Goal: Task Accomplishment & Management: Manage account settings

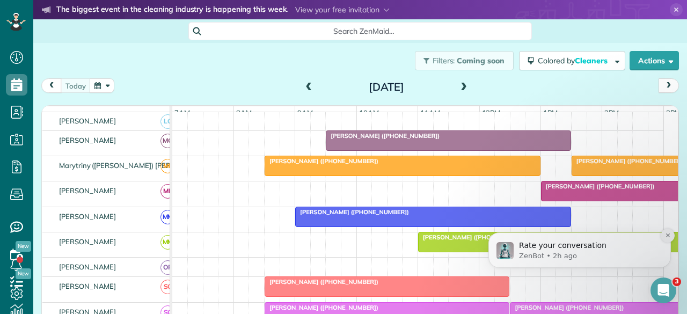
click at [666, 237] on icon "Dismiss notification" at bounding box center [668, 235] width 6 height 6
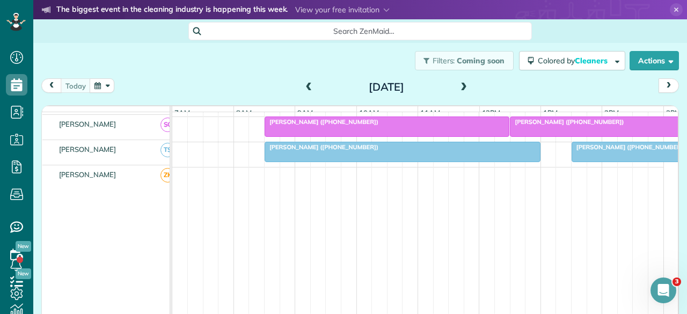
click at [603, 151] on div at bounding box center [694, 151] width 244 height 19
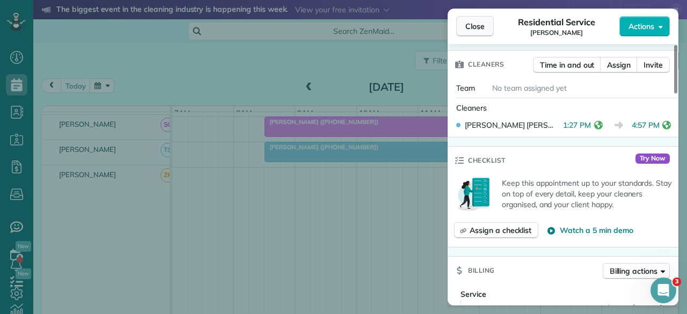
click at [477, 31] on span "Close" at bounding box center [474, 26] width 19 height 11
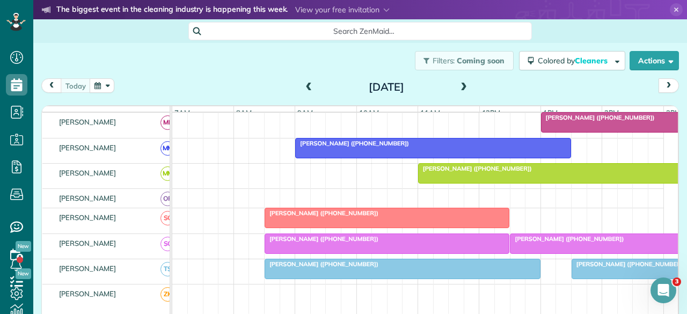
scroll to position [510, 0]
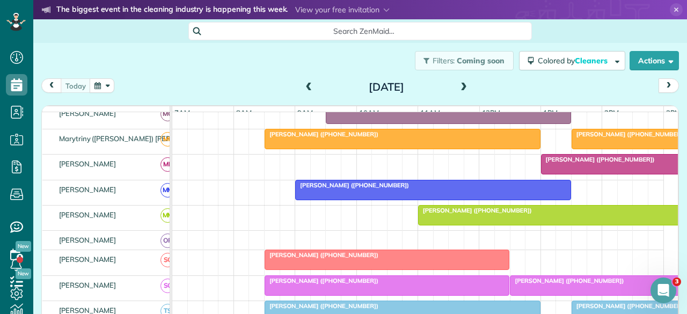
click at [588, 168] on div at bounding box center [663, 163] width 244 height 19
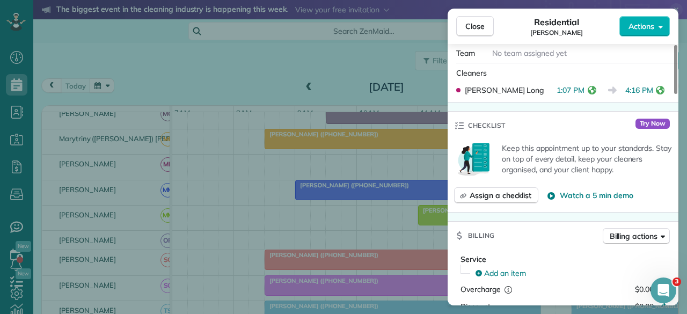
scroll to position [322, 0]
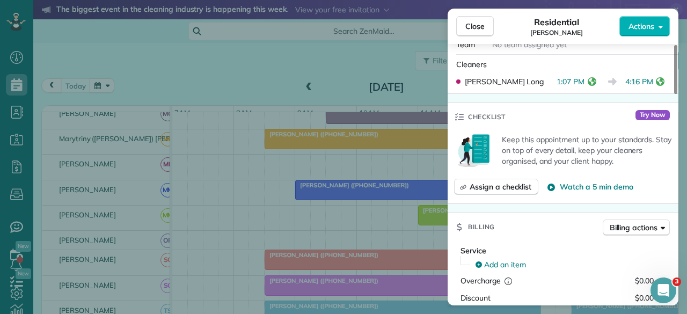
drag, startPoint x: 474, startPoint y: 22, endPoint x: 441, endPoint y: 241, distance: 221.3
click at [474, 22] on span "Close" at bounding box center [474, 26] width 19 height 11
